Goal: Transaction & Acquisition: Purchase product/service

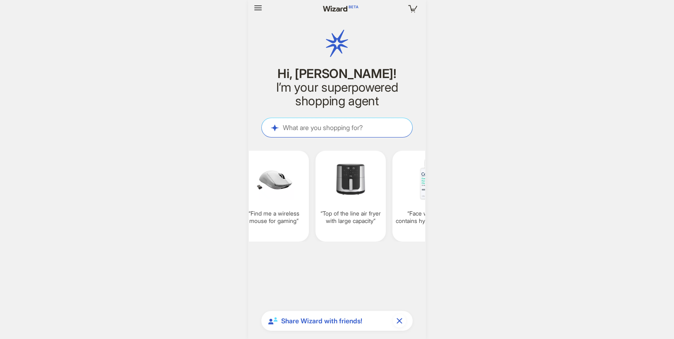
scroll to position [0, 627]
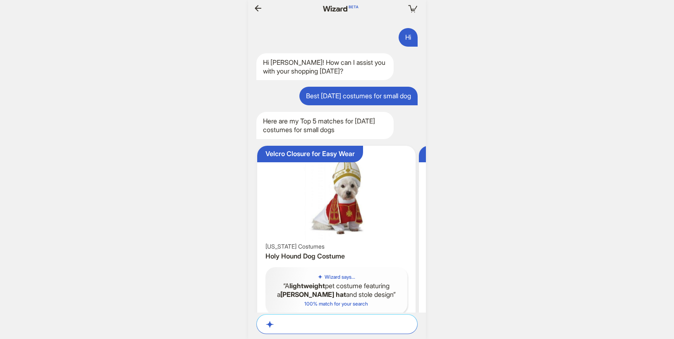
scroll to position [1913, 0]
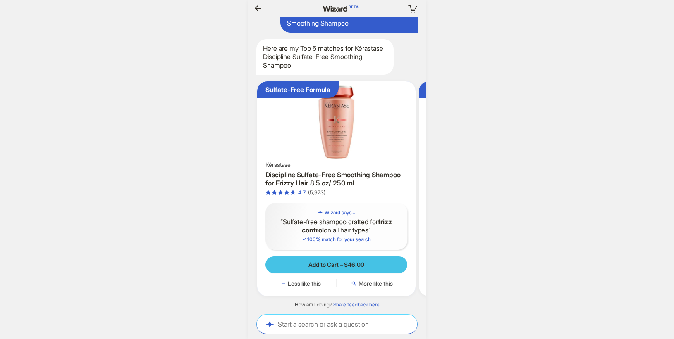
click at [375, 263] on button "Add to Cart – $46.00" at bounding box center [336, 265] width 142 height 17
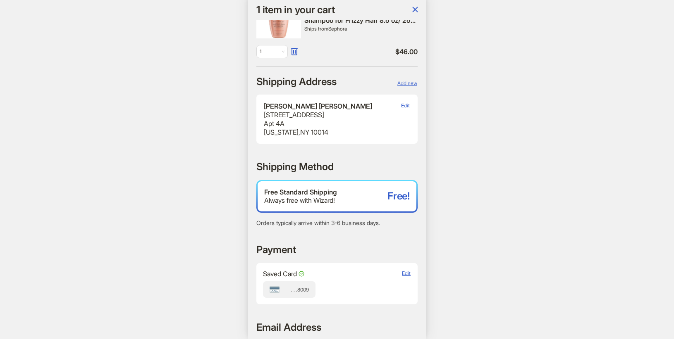
scroll to position [255, 0]
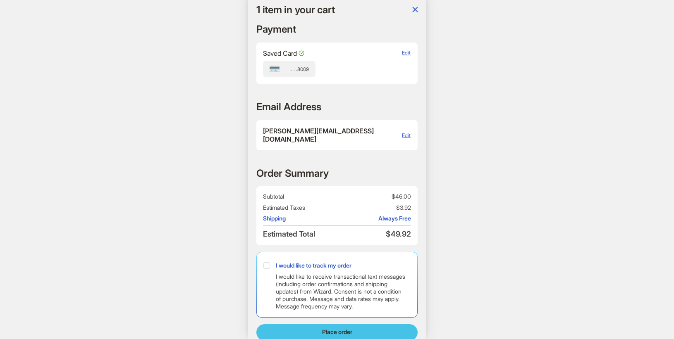
click at [301, 325] on button "Place order" at bounding box center [336, 333] width 161 height 17
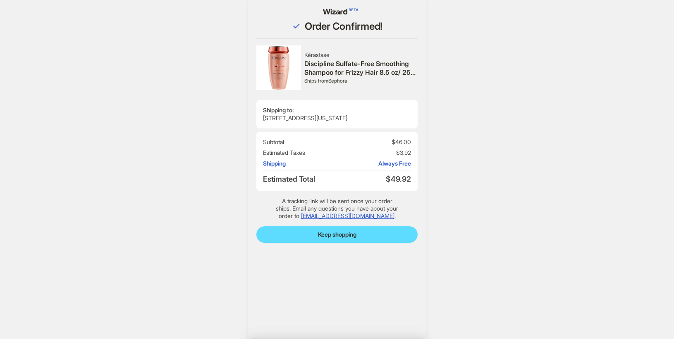
scroll to position [1981, 0]
